Goal: Information Seeking & Learning: Learn about a topic

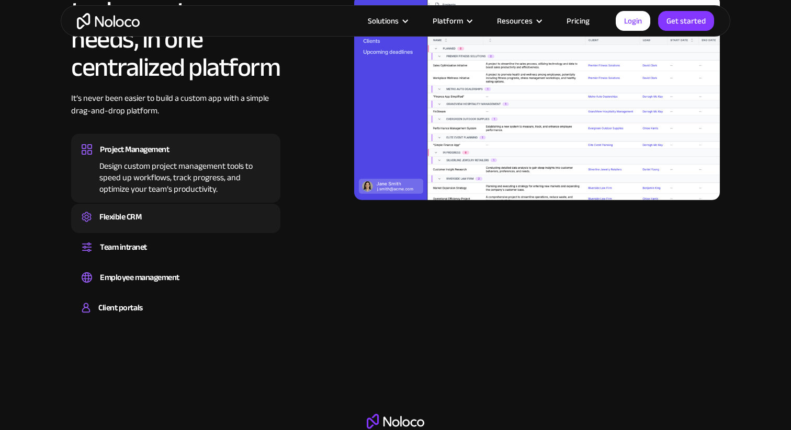
click at [186, 216] on div "Flexible CRM" at bounding box center [176, 217] width 188 height 16
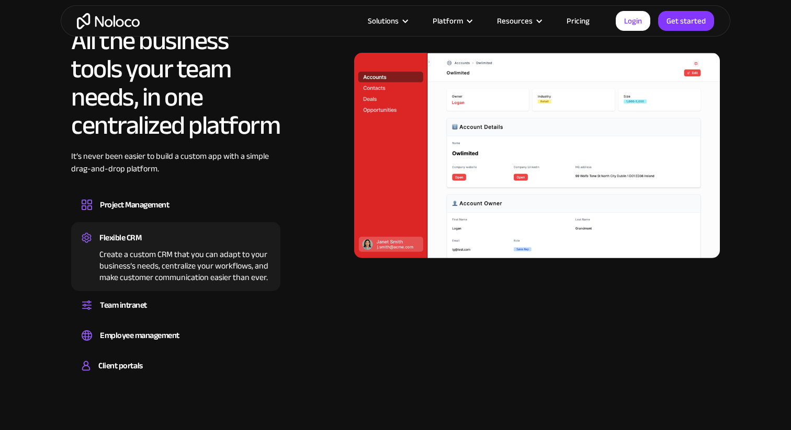
scroll to position [952, 0]
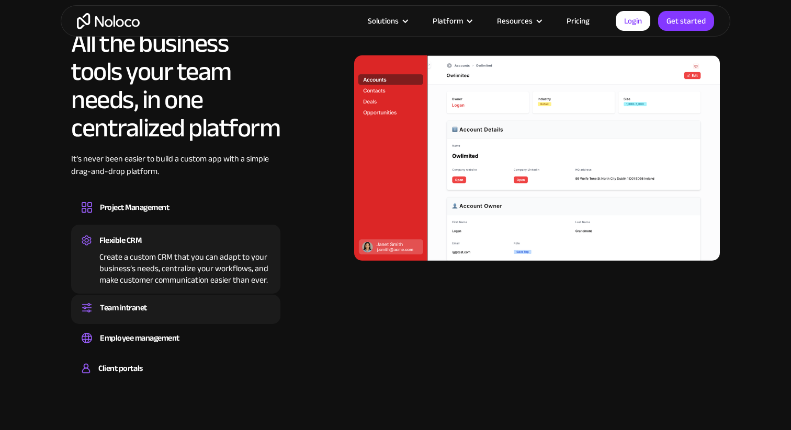
click at [177, 320] on div "Team intranet Set up a central space for your team to collaborate, share inform…" at bounding box center [175, 309] width 209 height 29
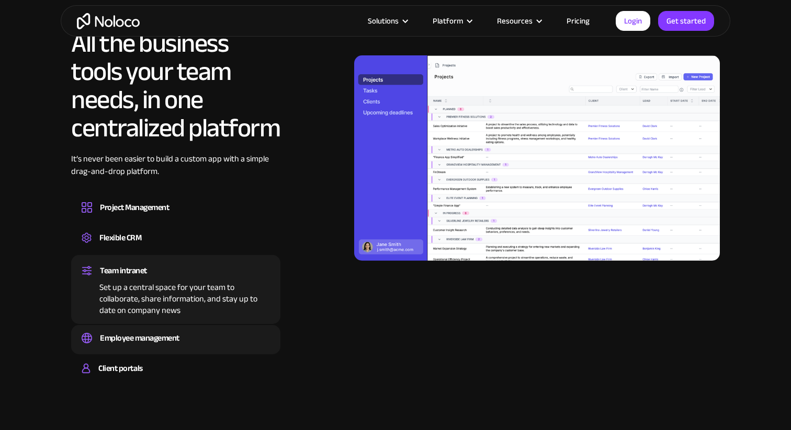
click at [175, 331] on div "Employee management" at bounding box center [140, 339] width 80 height 16
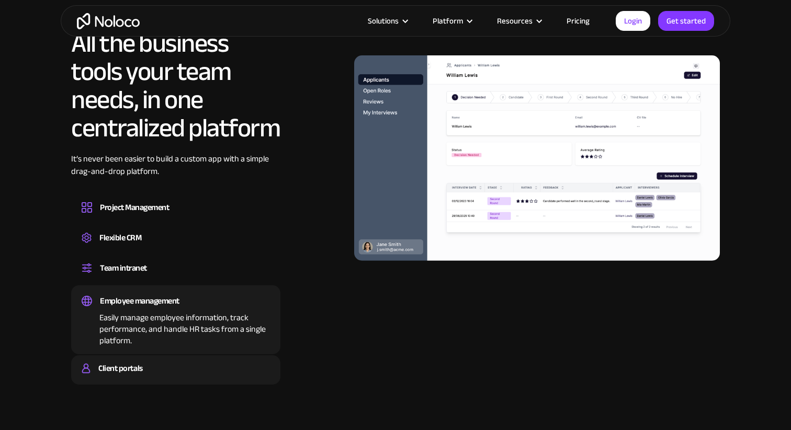
click at [168, 356] on div "Client portals Build a secure, fully-branded, and personalized client portal th…" at bounding box center [175, 370] width 209 height 29
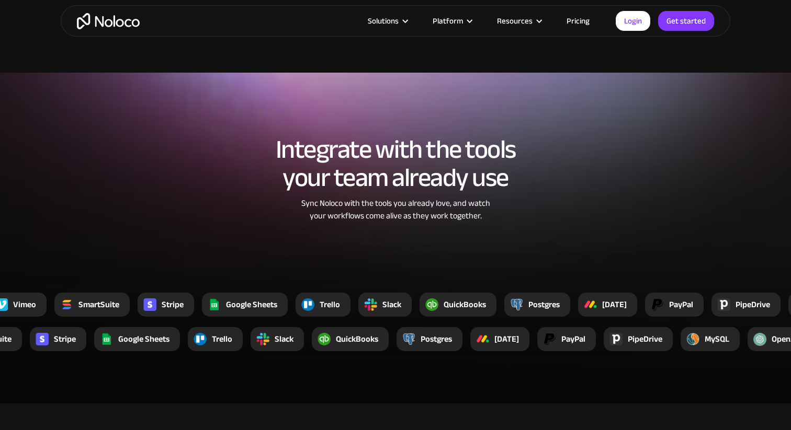
scroll to position [1764, 0]
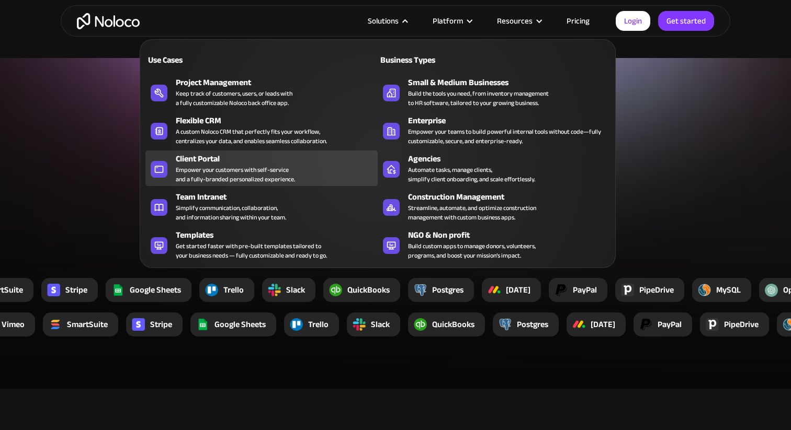
click at [273, 173] on div "Empower your customers with self-service and a fully-branded personalized exper…" at bounding box center [235, 174] width 119 height 19
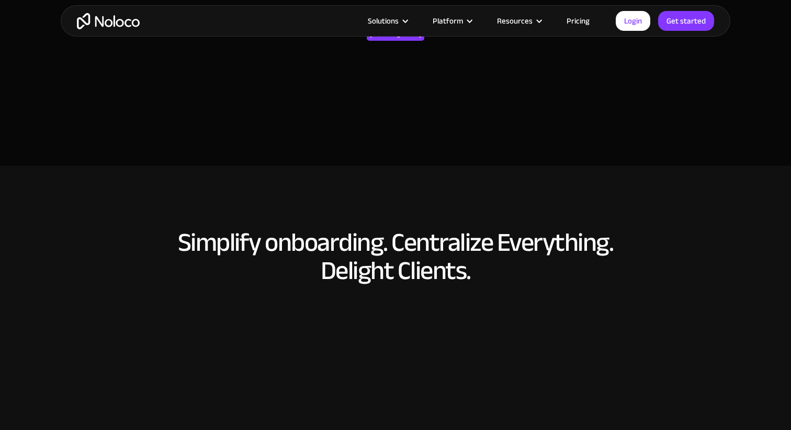
scroll to position [4519, 0]
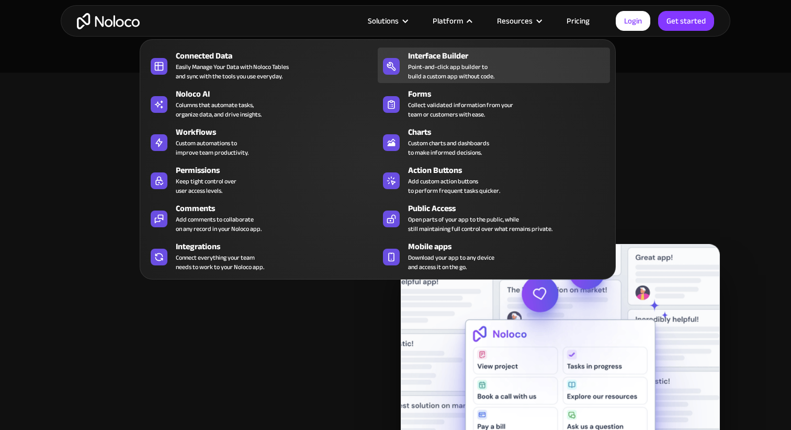
click at [446, 51] on div "Interface Builder" at bounding box center [511, 56] width 207 height 13
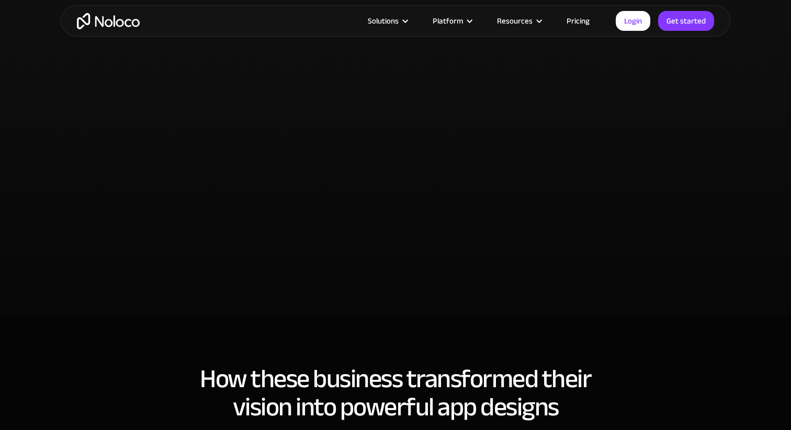
scroll to position [2417, 0]
